Goal: Task Accomplishment & Management: Manage account settings

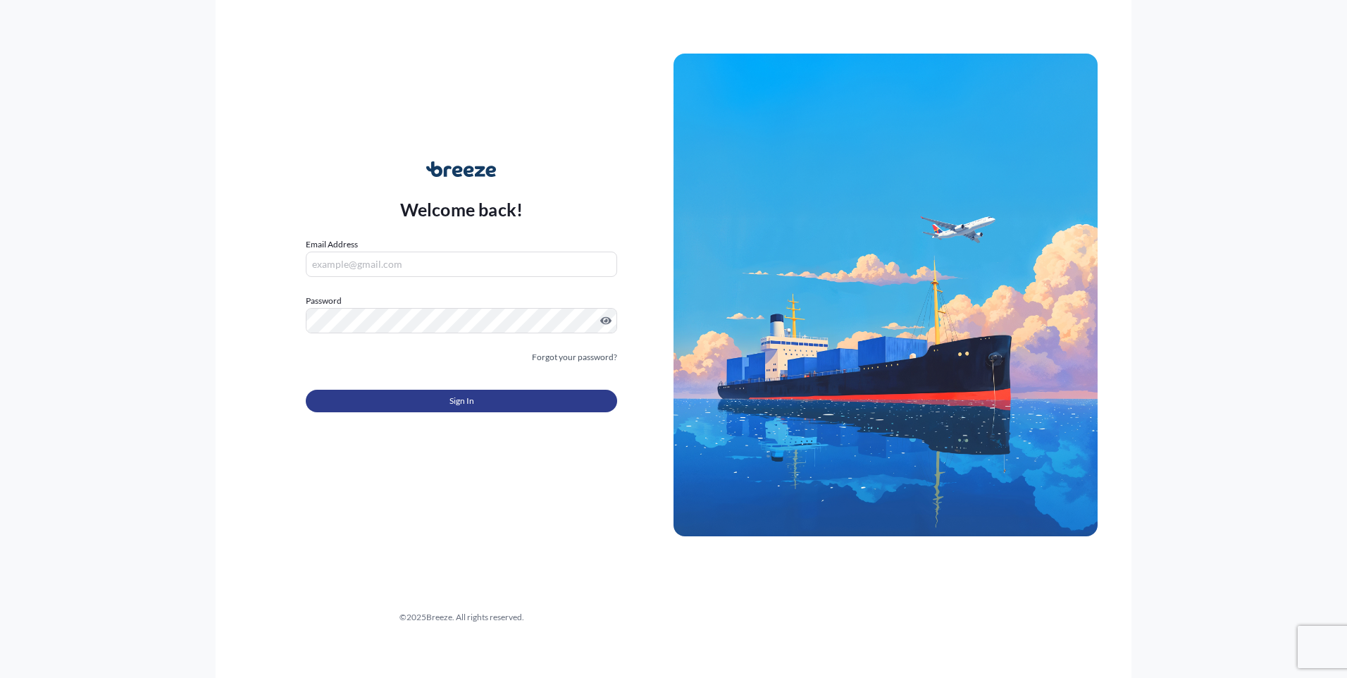
type input "[EMAIL_ADDRESS][DOMAIN_NAME]"
click at [421, 399] on button "Sign In" at bounding box center [461, 400] width 311 height 23
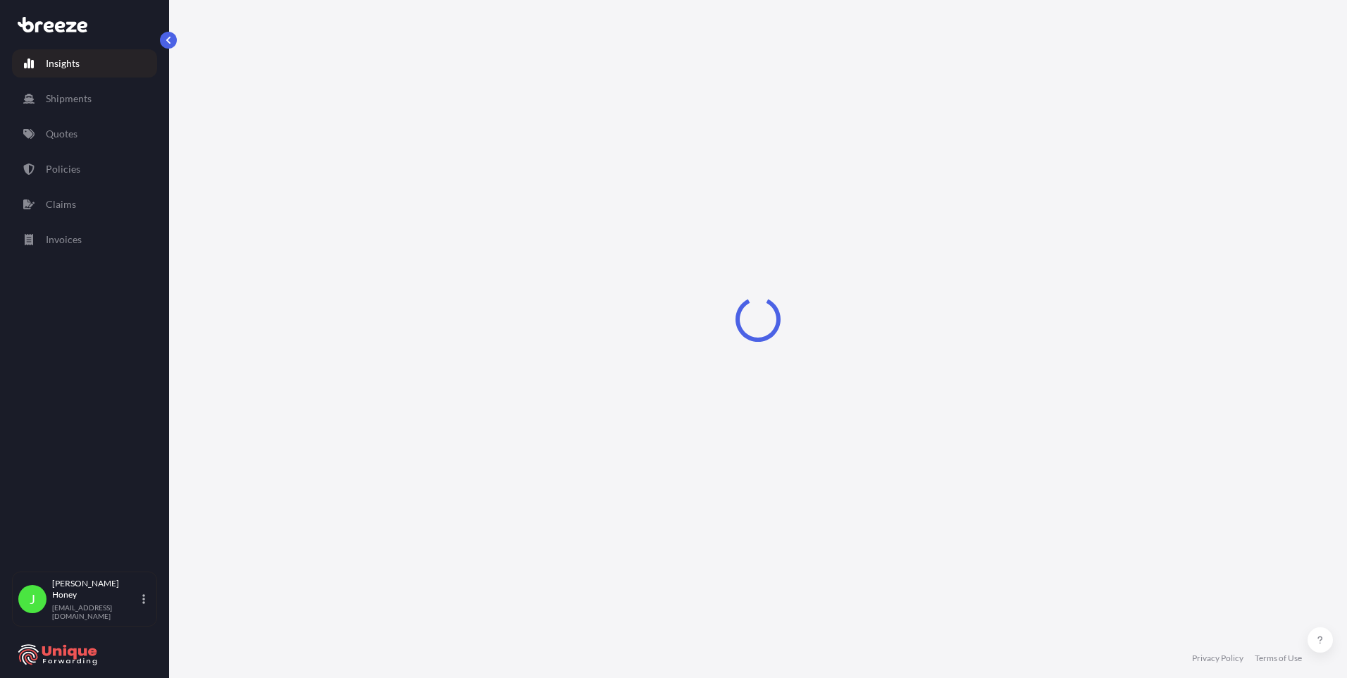
select select "2025"
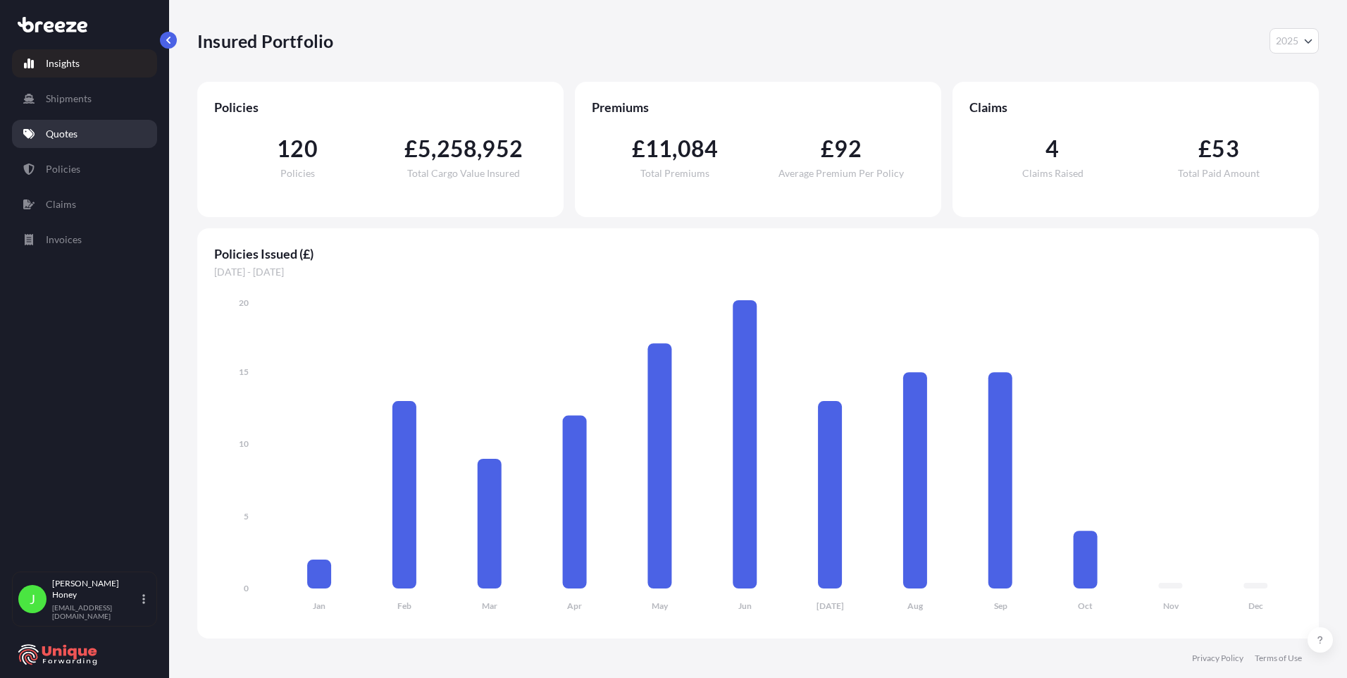
click at [71, 130] on p "Quotes" at bounding box center [62, 134] width 32 height 14
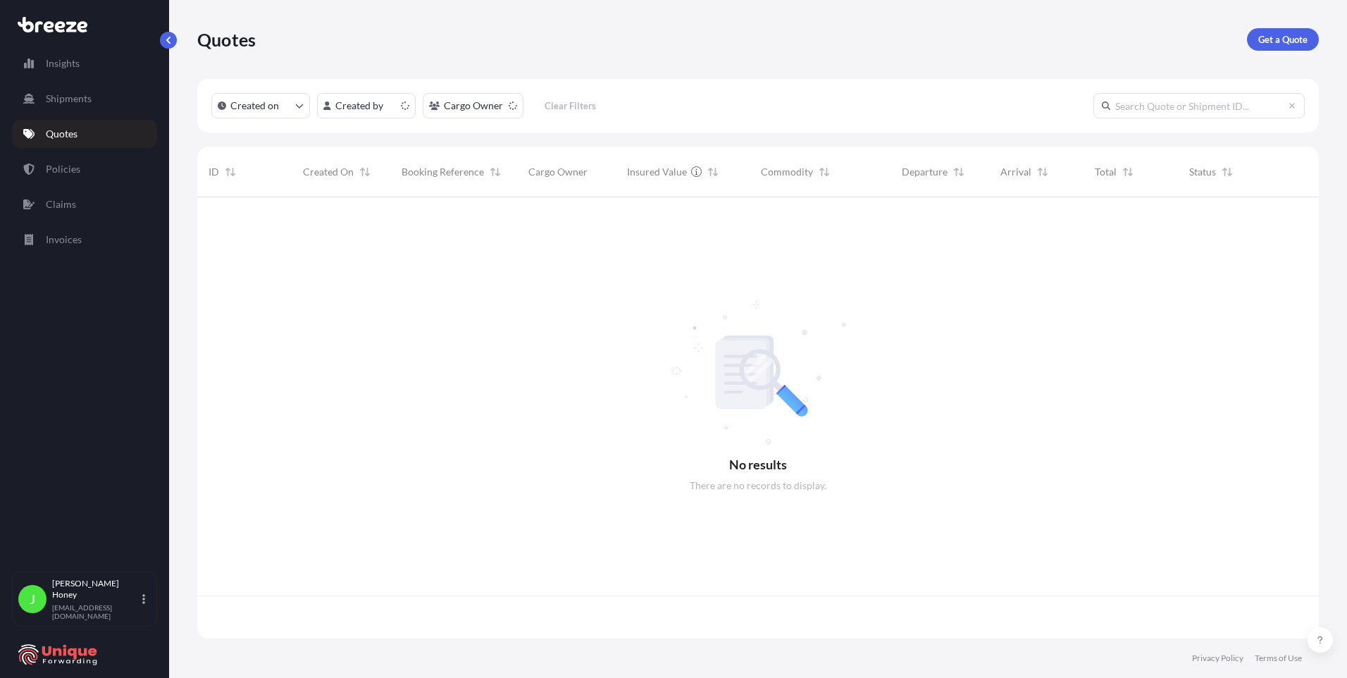
scroll to position [438, 1111]
click at [404, 105] on html "Insights Shipments Quotes Policies Claims Invoices J [PERSON_NAME] [EMAIL_ADDRE…" at bounding box center [673, 339] width 1347 height 678
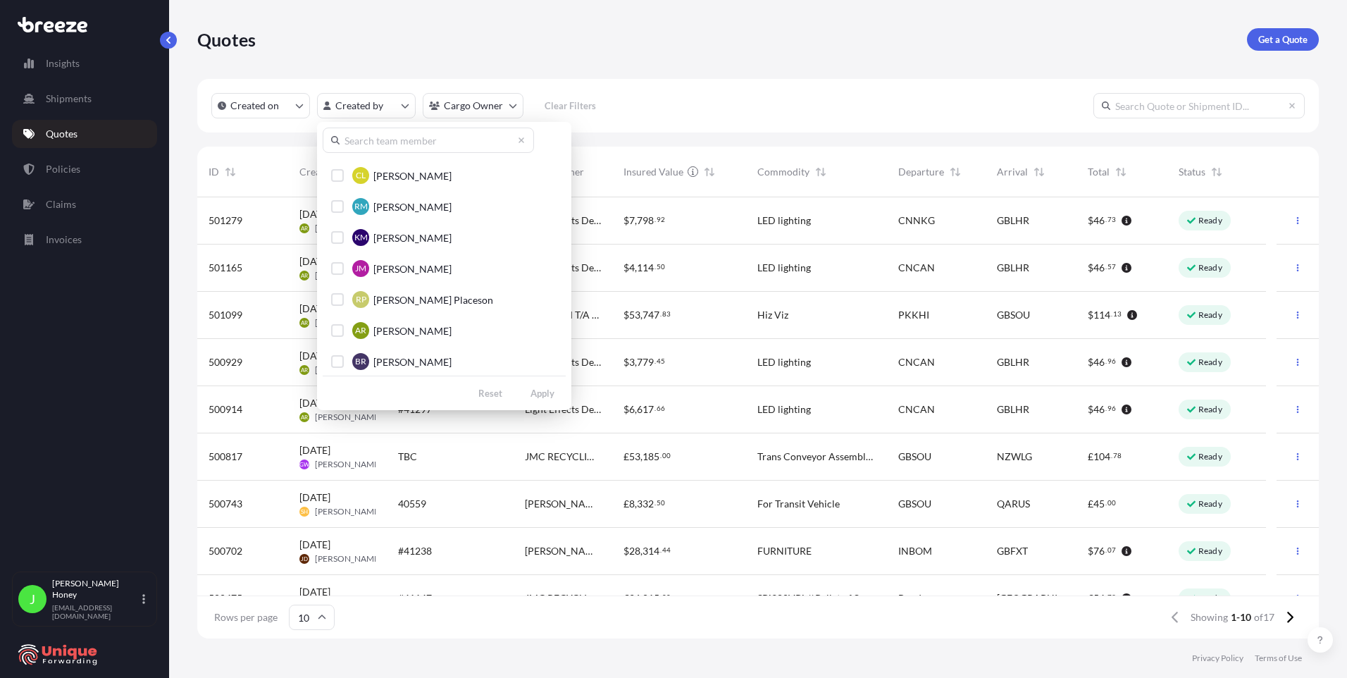
scroll to position [634, 0]
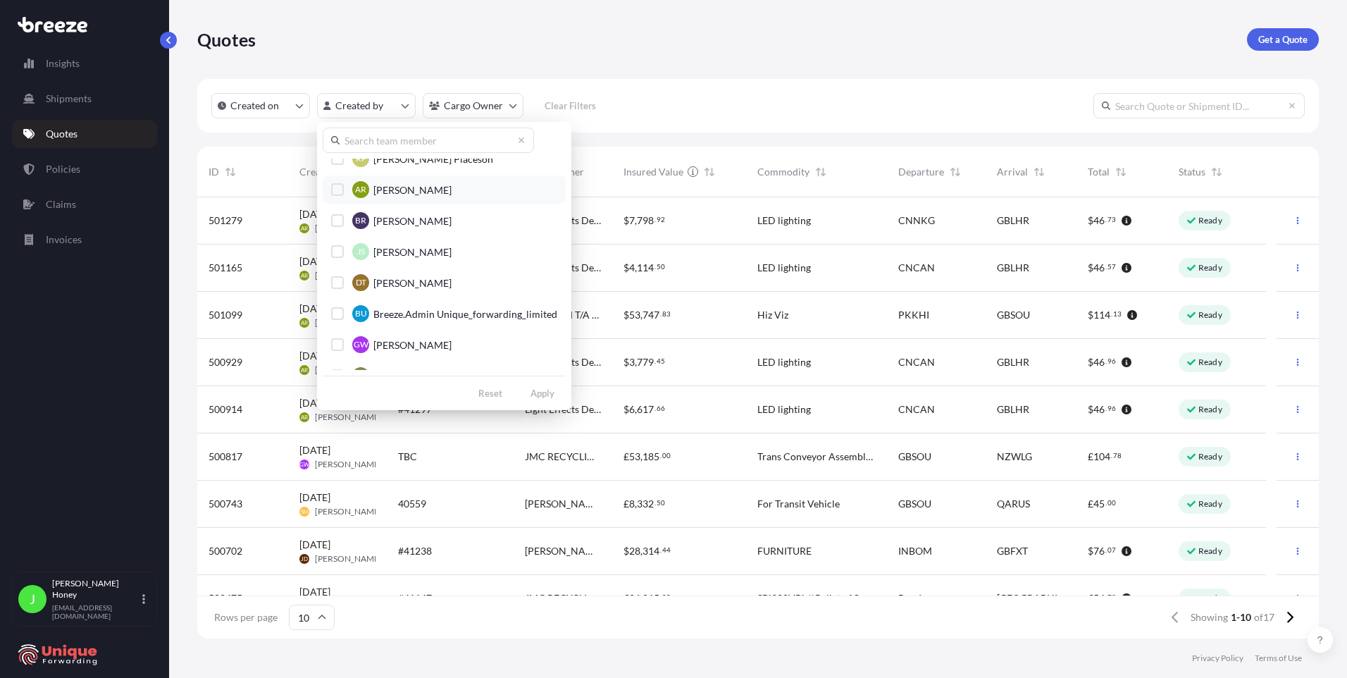
click at [427, 190] on span "[PERSON_NAME]" at bounding box center [412, 190] width 78 height 14
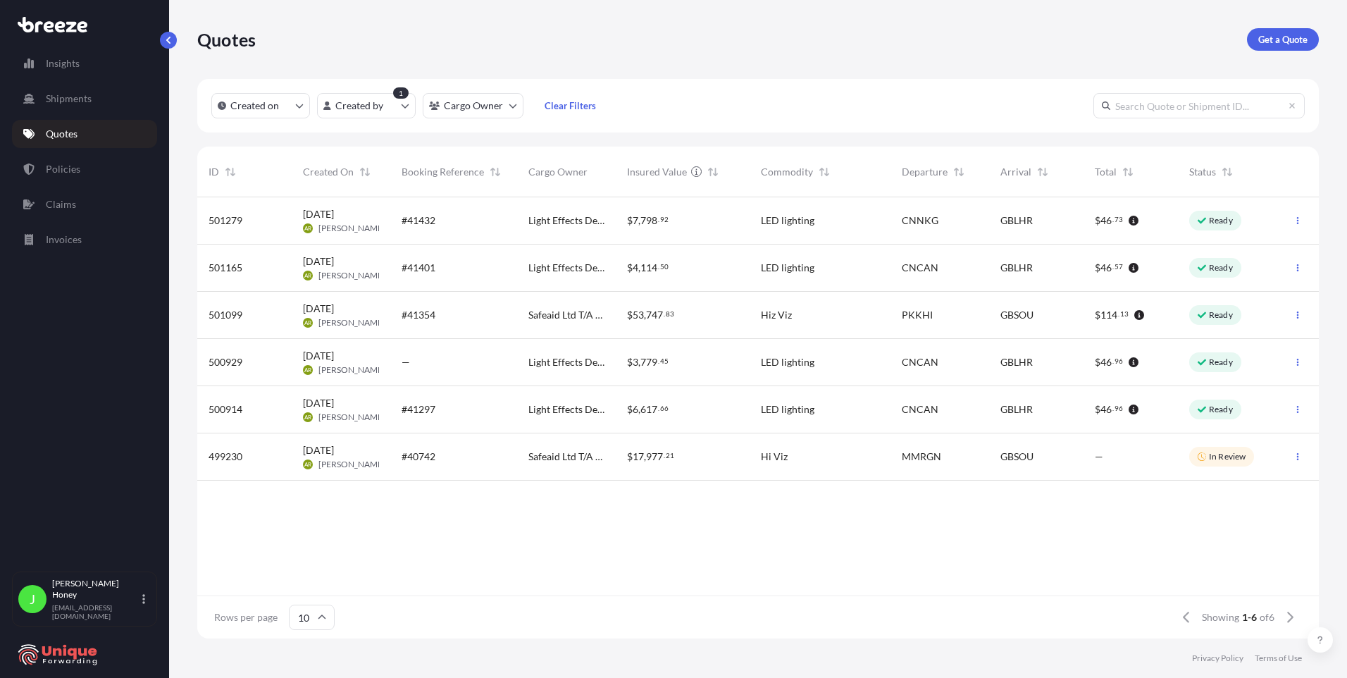
click at [639, 399] on div "$ 6 , 617 . 66" at bounding box center [683, 409] width 134 height 47
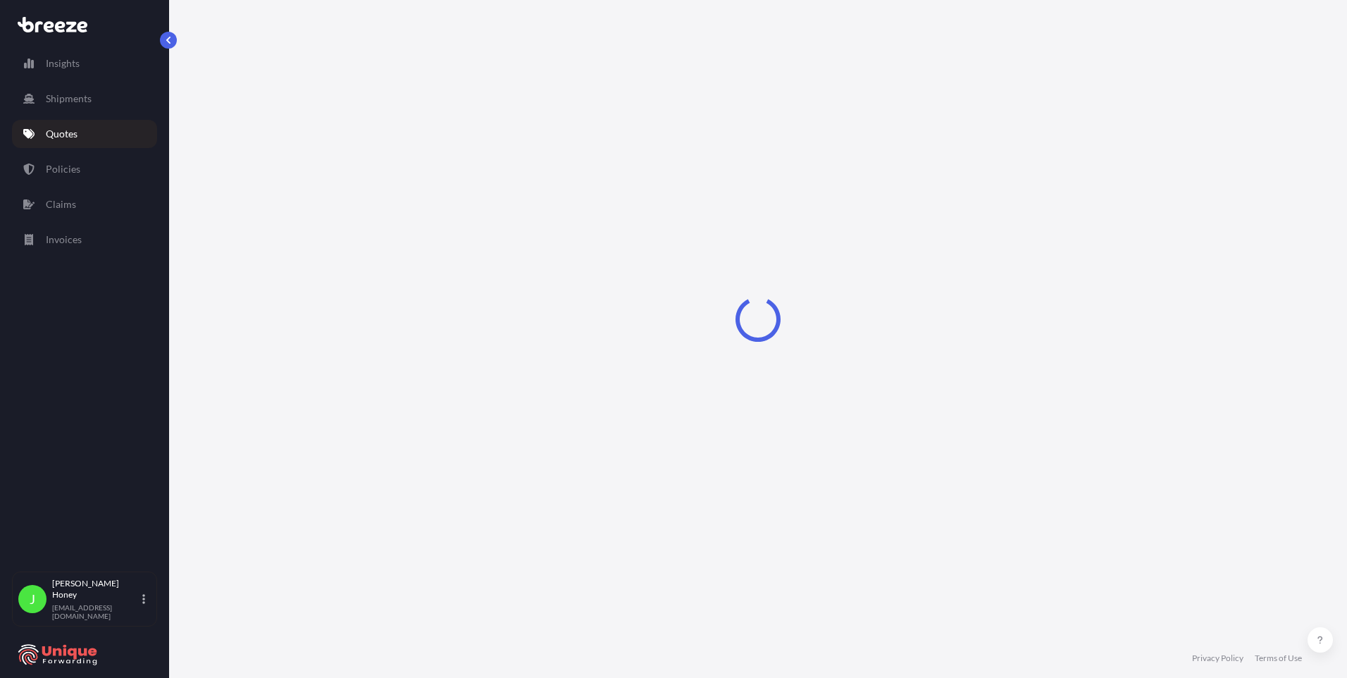
select select "Road"
select select "Air"
select select "Road"
select select "1"
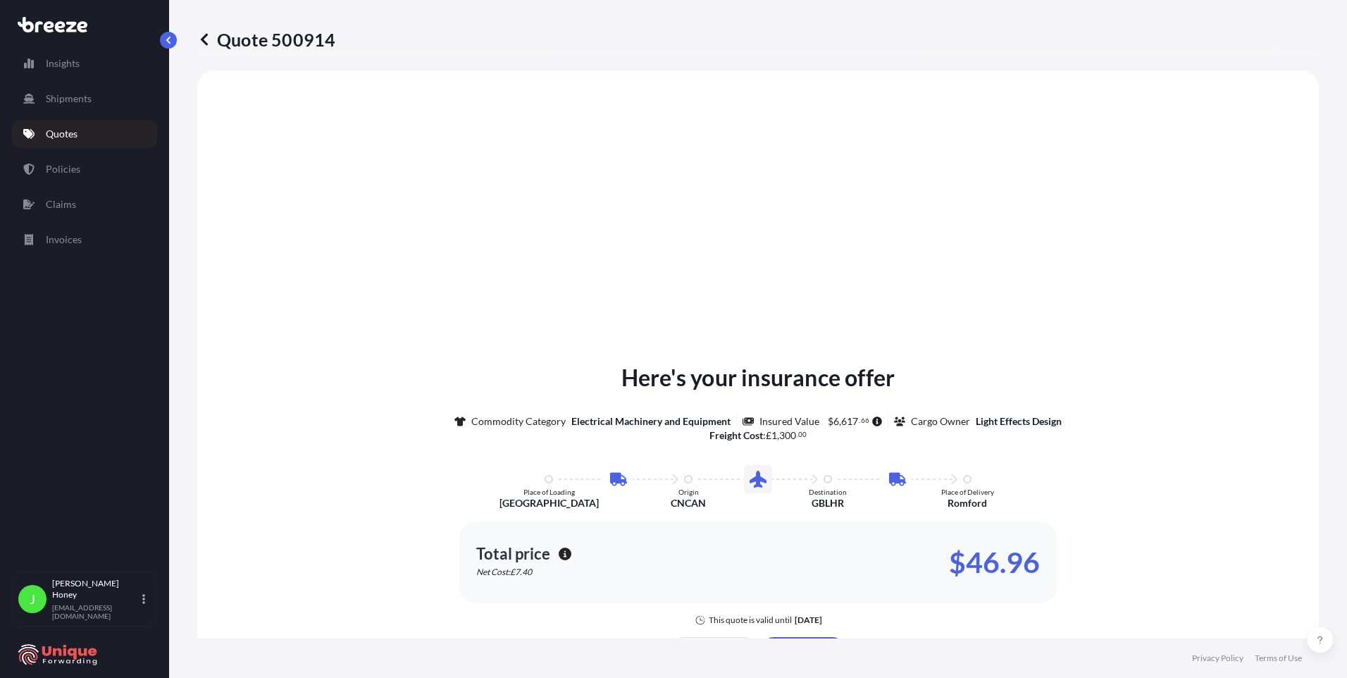
scroll to position [916, 0]
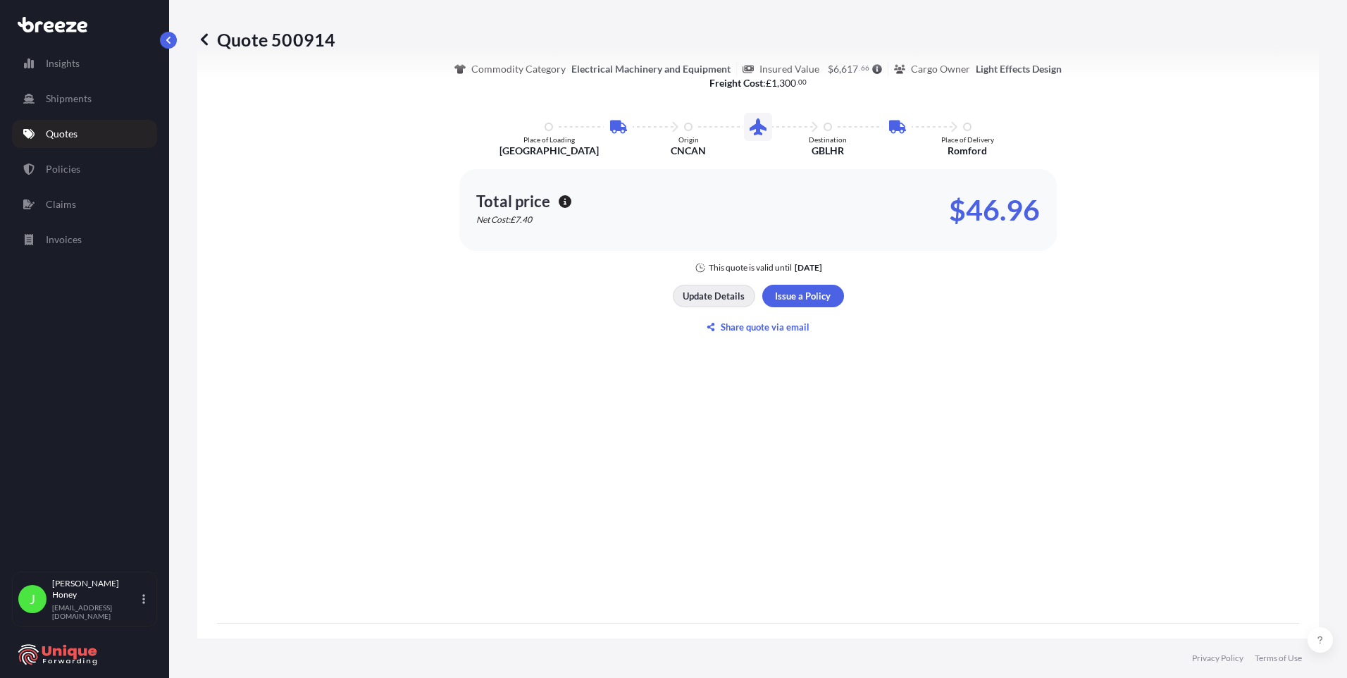
click at [714, 299] on p "Update Details" at bounding box center [713, 296] width 62 height 14
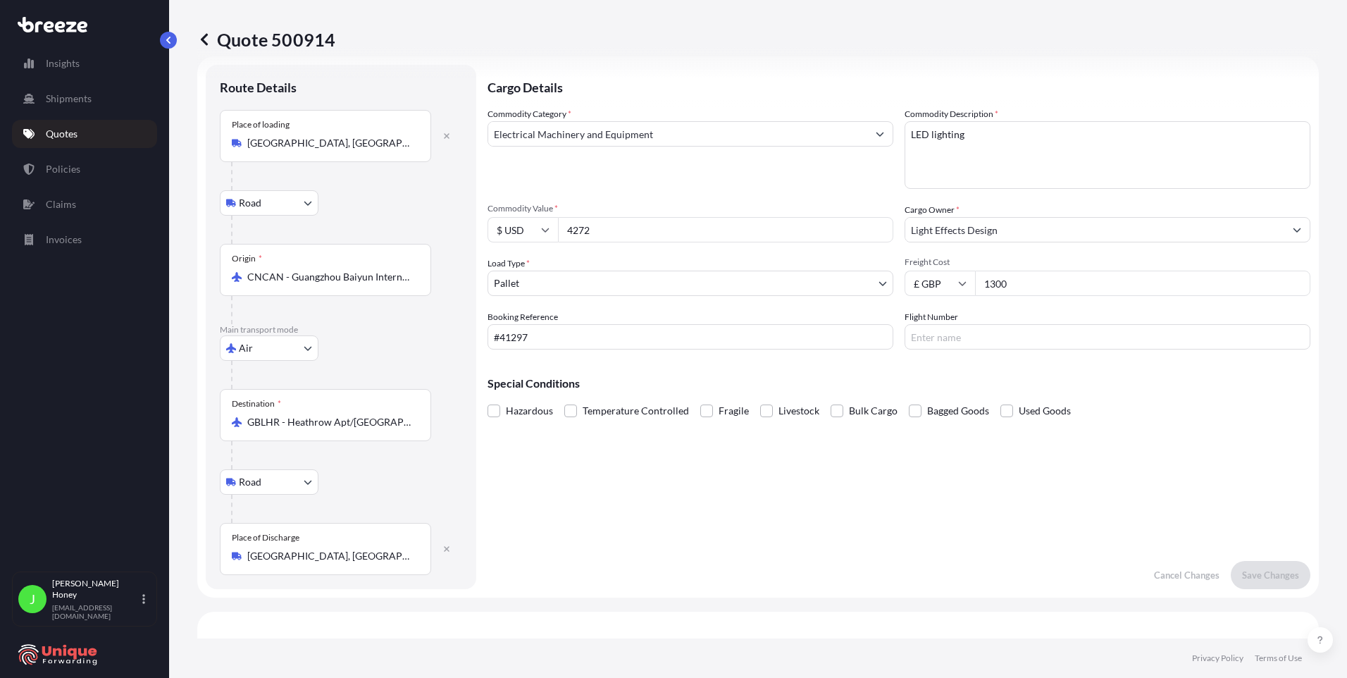
click at [493, 337] on input "#41297" at bounding box center [690, 336] width 406 height 25
type input "fia25002544 #41297"
click at [1280, 580] on p "Save Changes" at bounding box center [1270, 575] width 57 height 14
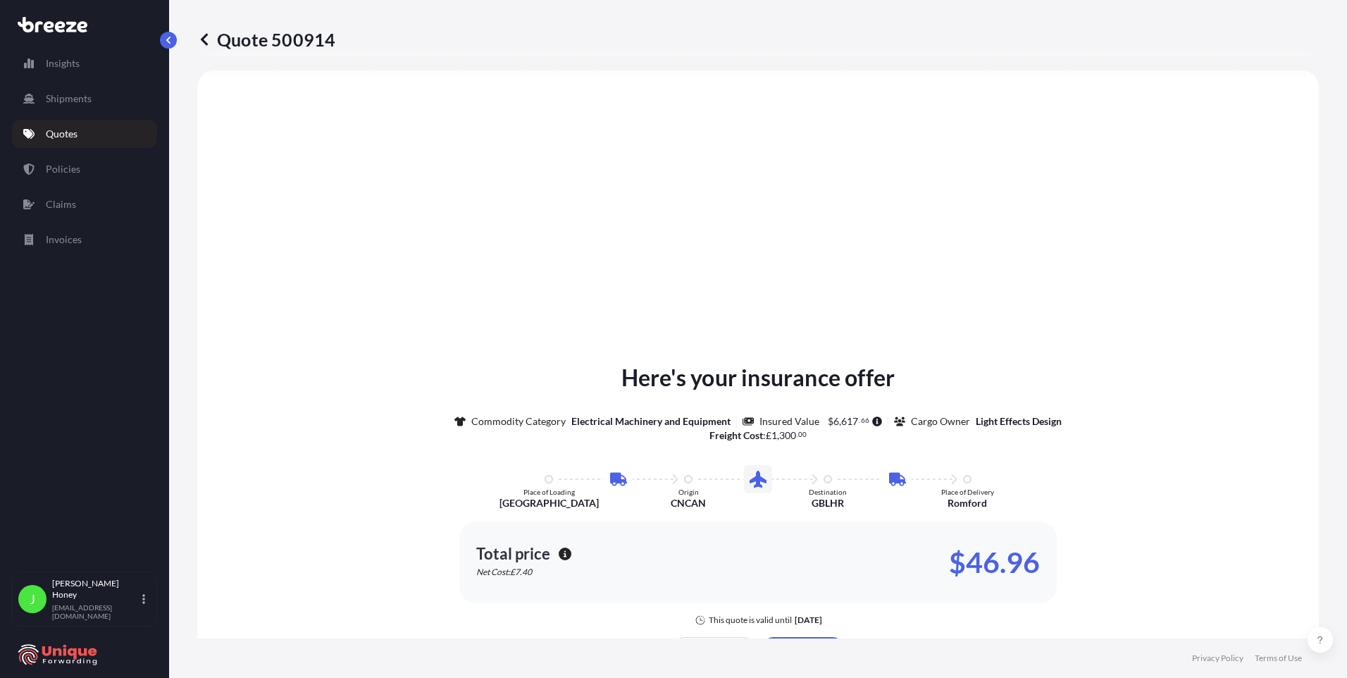
select select "Road"
select select "Air"
select select "Road"
select select "1"
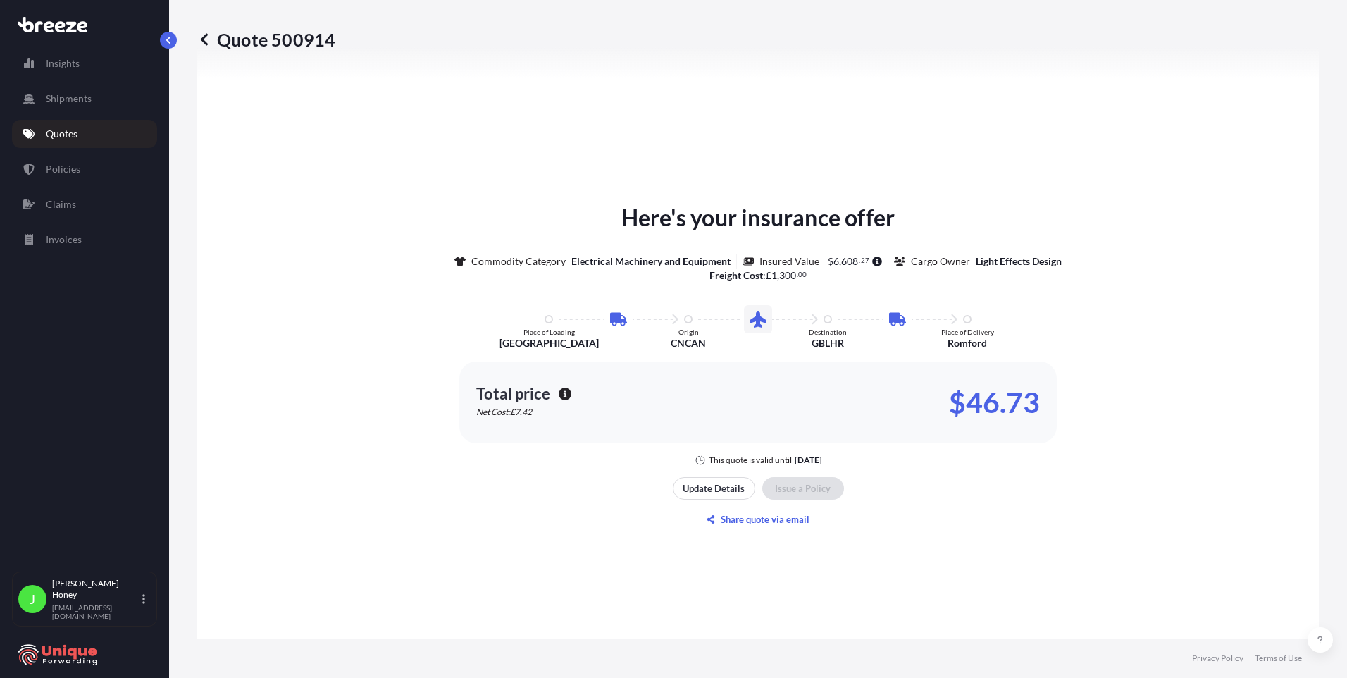
scroll to position [1880, 0]
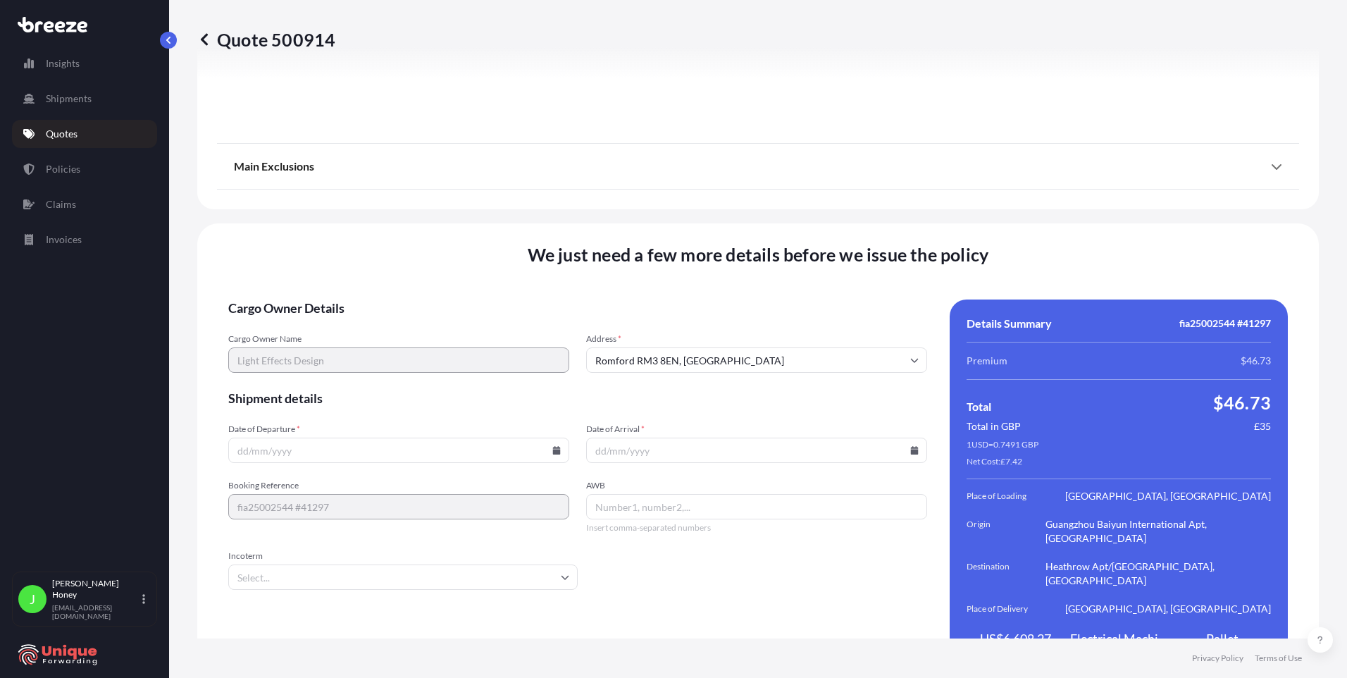
click at [552, 446] on icon at bounding box center [556, 450] width 8 height 8
click at [300, 298] on button "13" at bounding box center [298, 296] width 23 height 23
type input "[DATE]"
click at [911, 446] on icon at bounding box center [915, 450] width 8 height 8
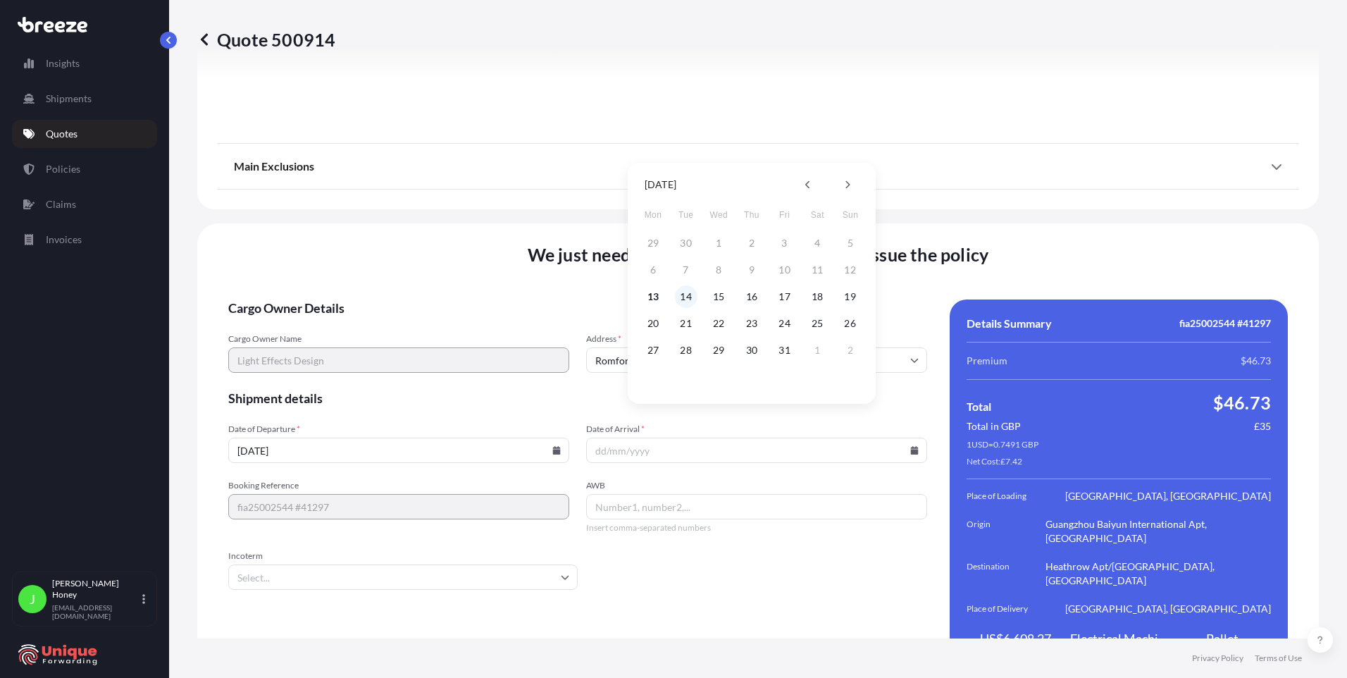
click at [687, 297] on button "14" at bounding box center [686, 296] width 23 height 23
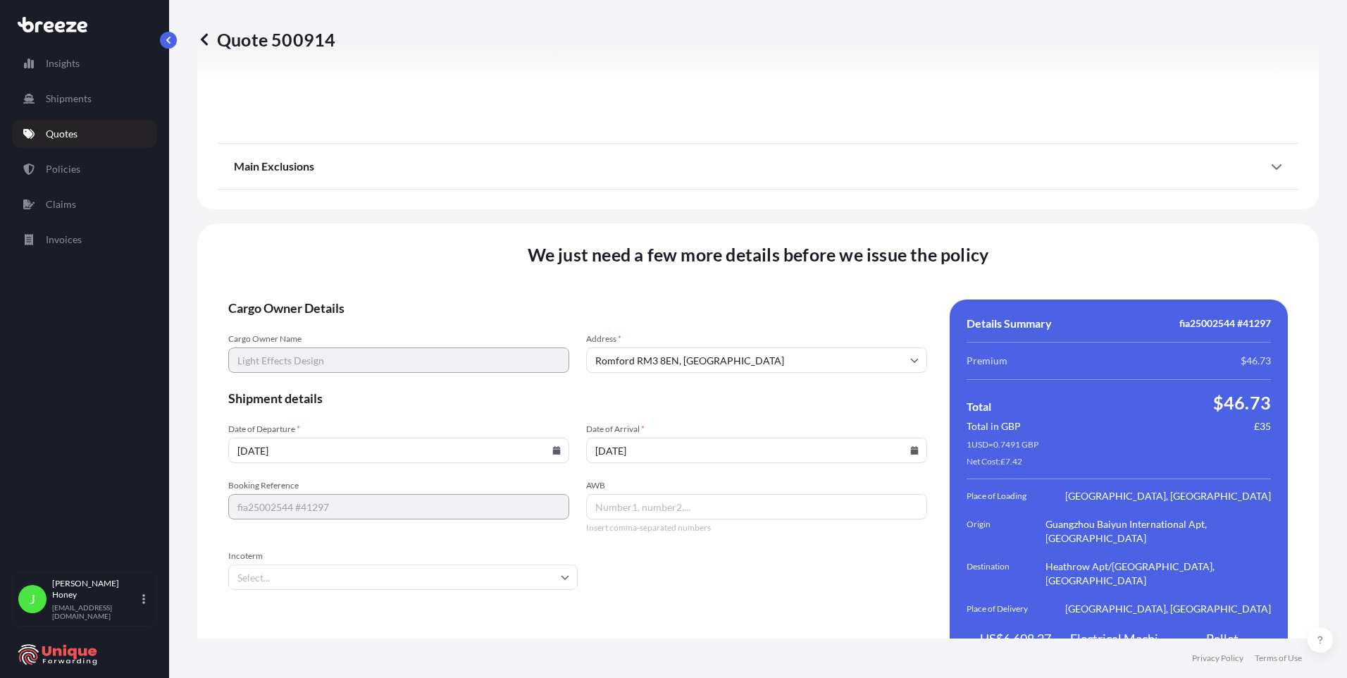
type input "[DATE]"
click at [687, 494] on input "AWB" at bounding box center [756, 506] width 341 height 25
type input "11239421060"
click at [563, 564] on input "Incoterm" at bounding box center [402, 576] width 349 height 25
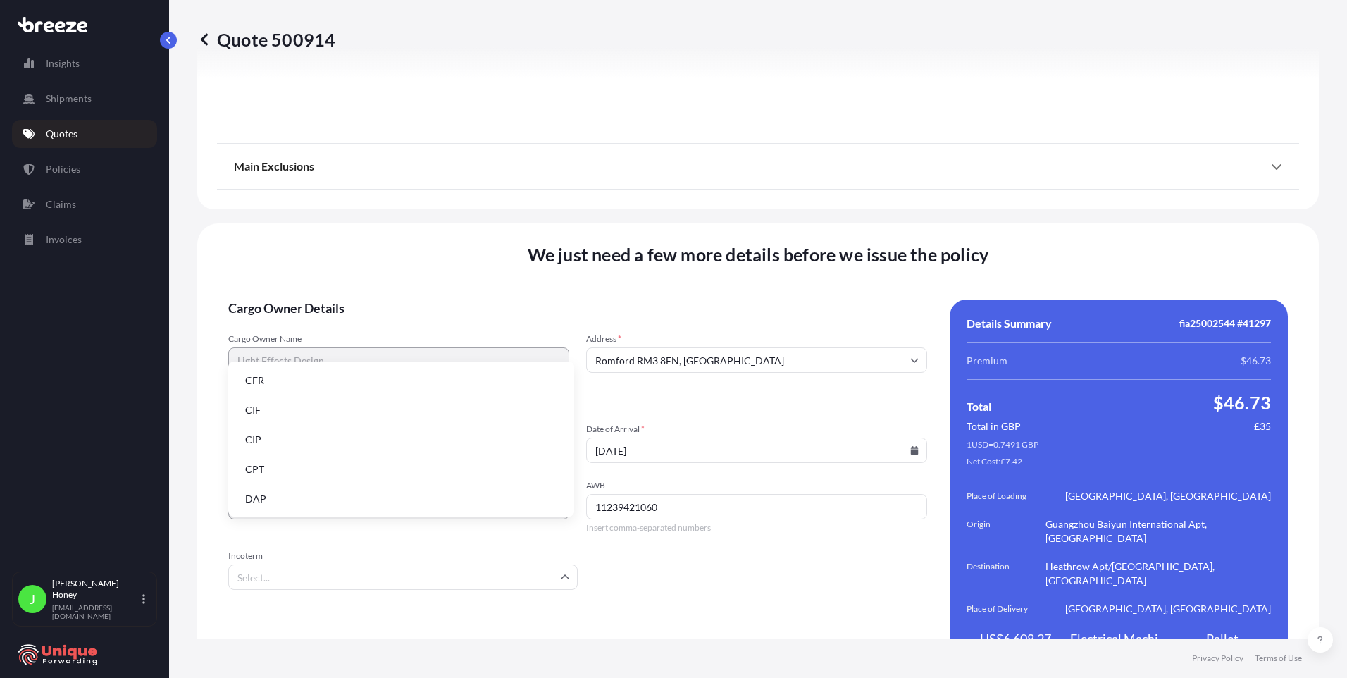
scroll to position [179, 0]
click at [279, 413] on li "EXW" at bounding box center [401, 408] width 335 height 27
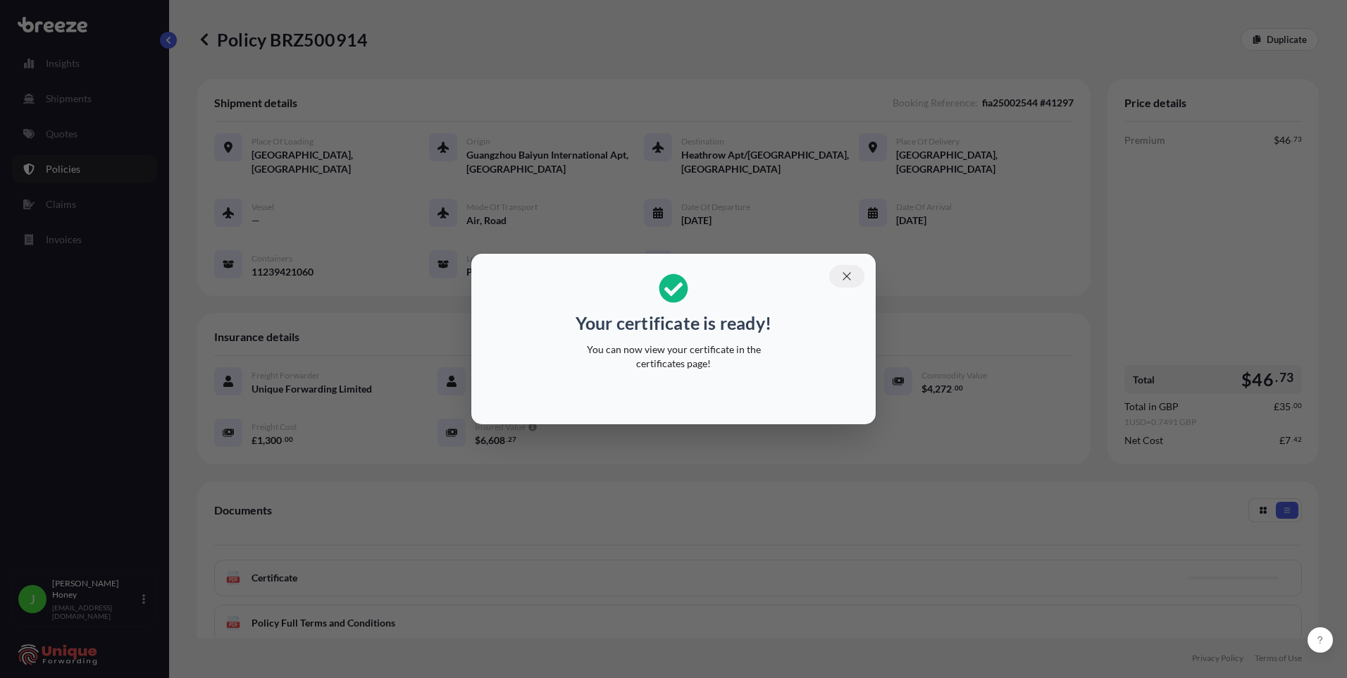
click at [850, 274] on icon "button" at bounding box center [846, 276] width 13 height 13
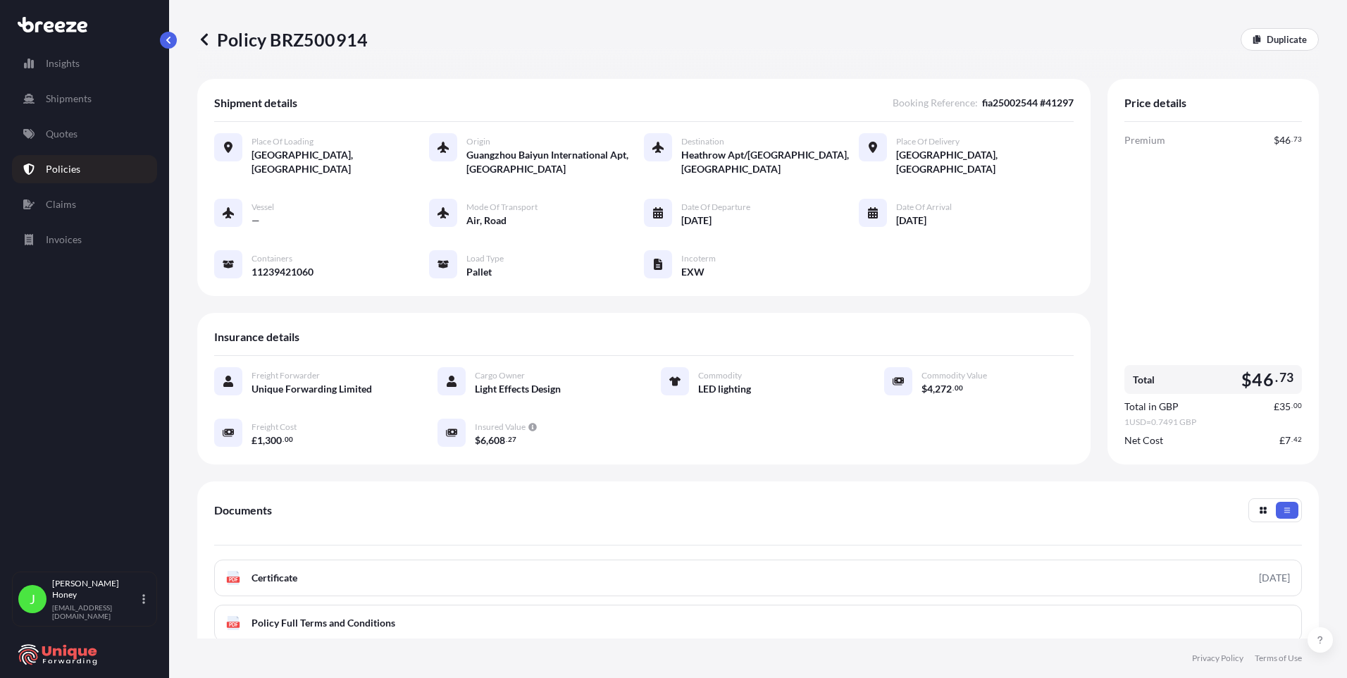
scroll to position [141, 0]
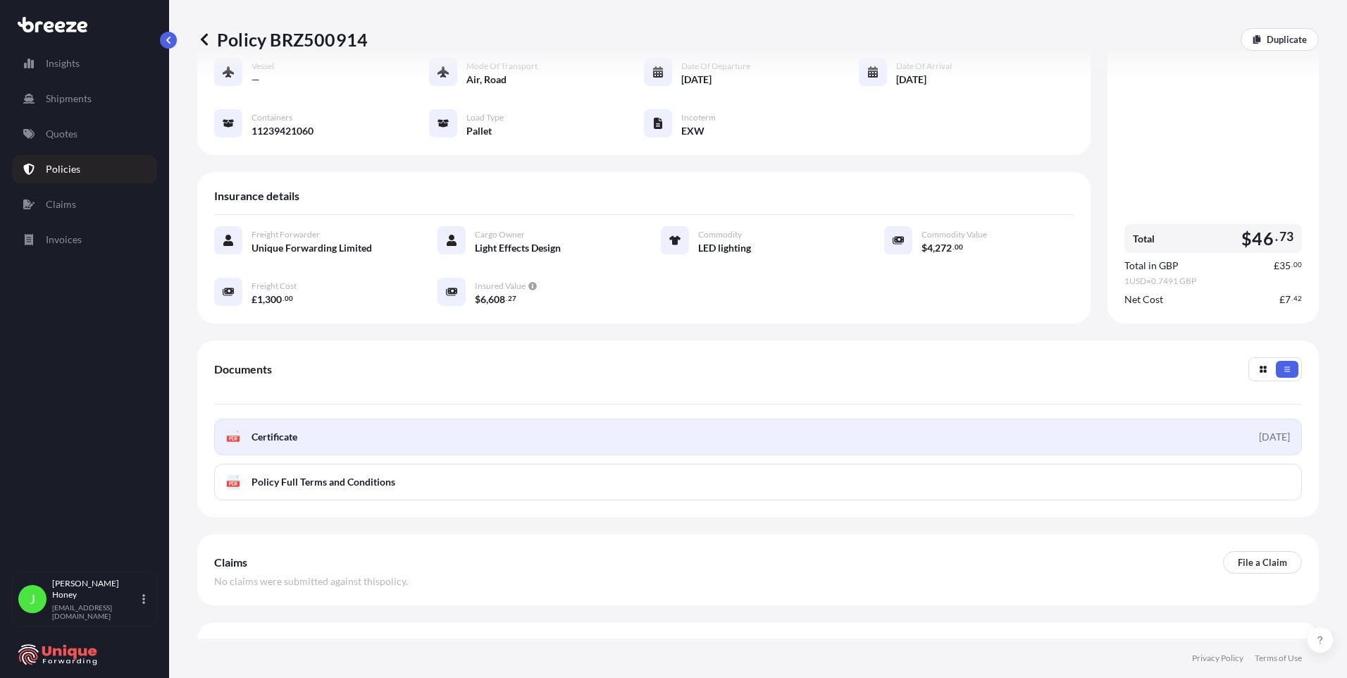
click at [577, 428] on link "PDF Certificate [DATE]" at bounding box center [757, 436] width 1087 height 37
